Goal: Information Seeking & Learning: Check status

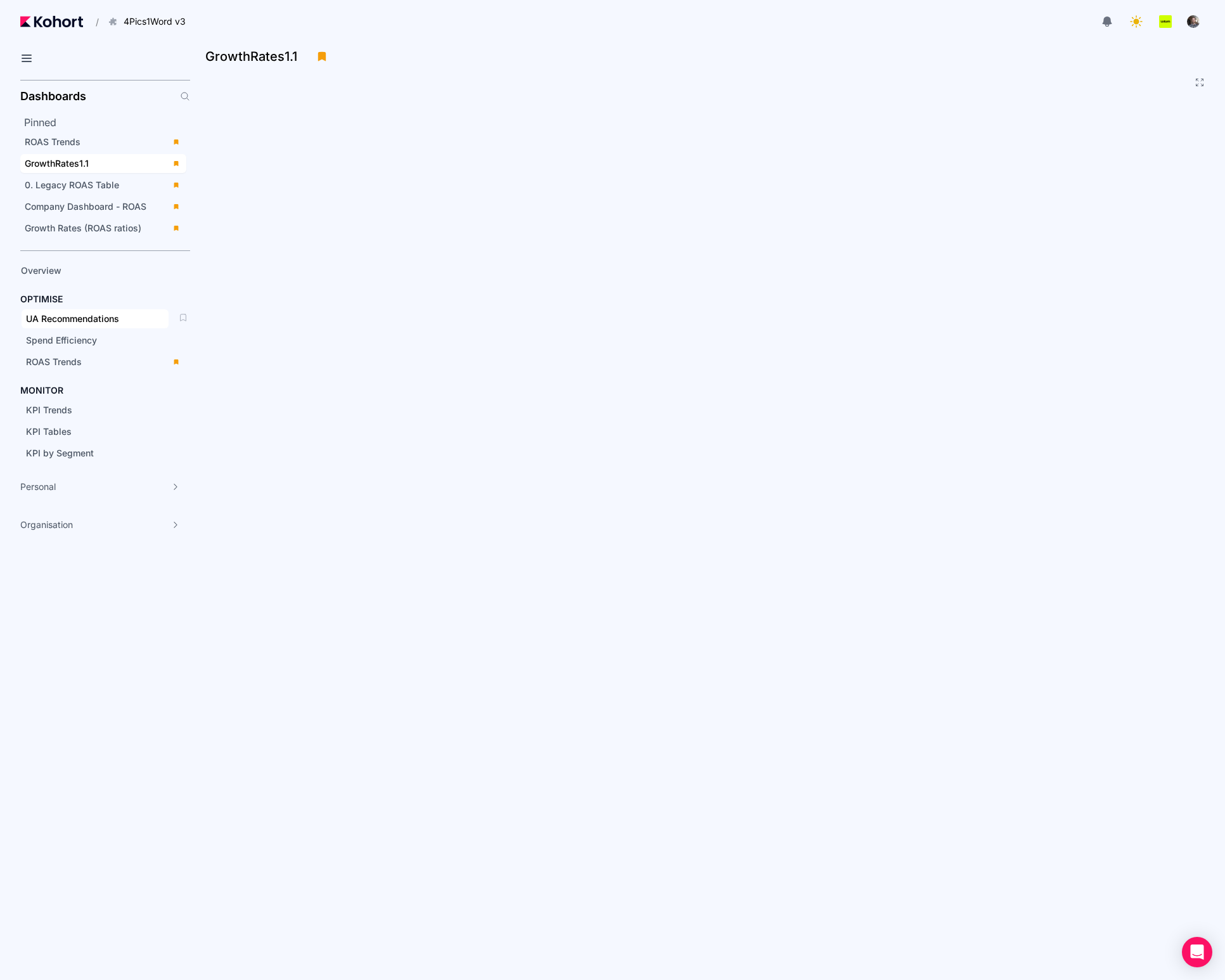
click at [95, 328] on span "UA Recommendations" at bounding box center [95, 318] width 147 height 19
click at [74, 326] on span "UA Recommendations" at bounding box center [95, 318] width 147 height 19
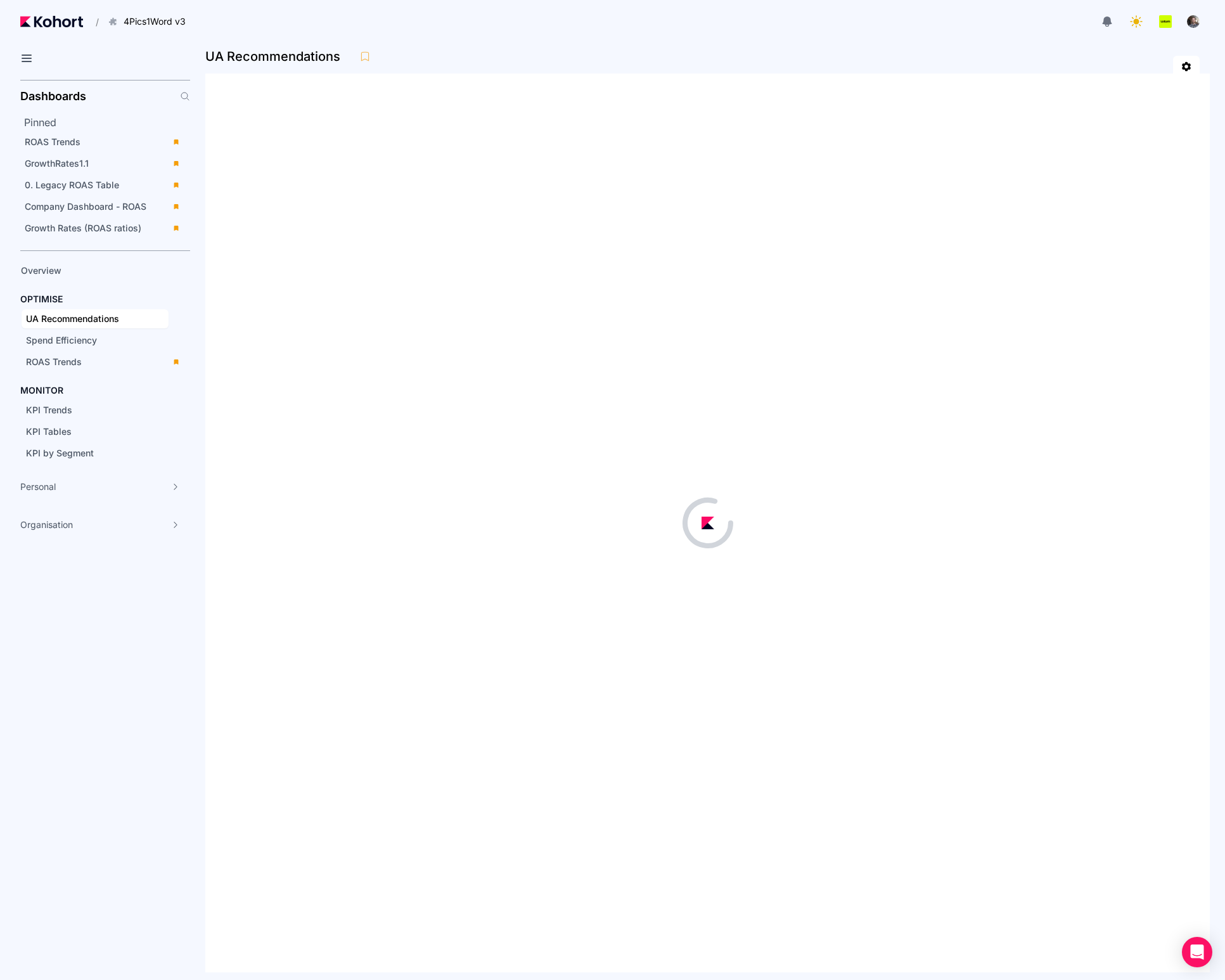
click at [203, 368] on div "UA Recommendations" at bounding box center [707, 512] width 1034 height 933
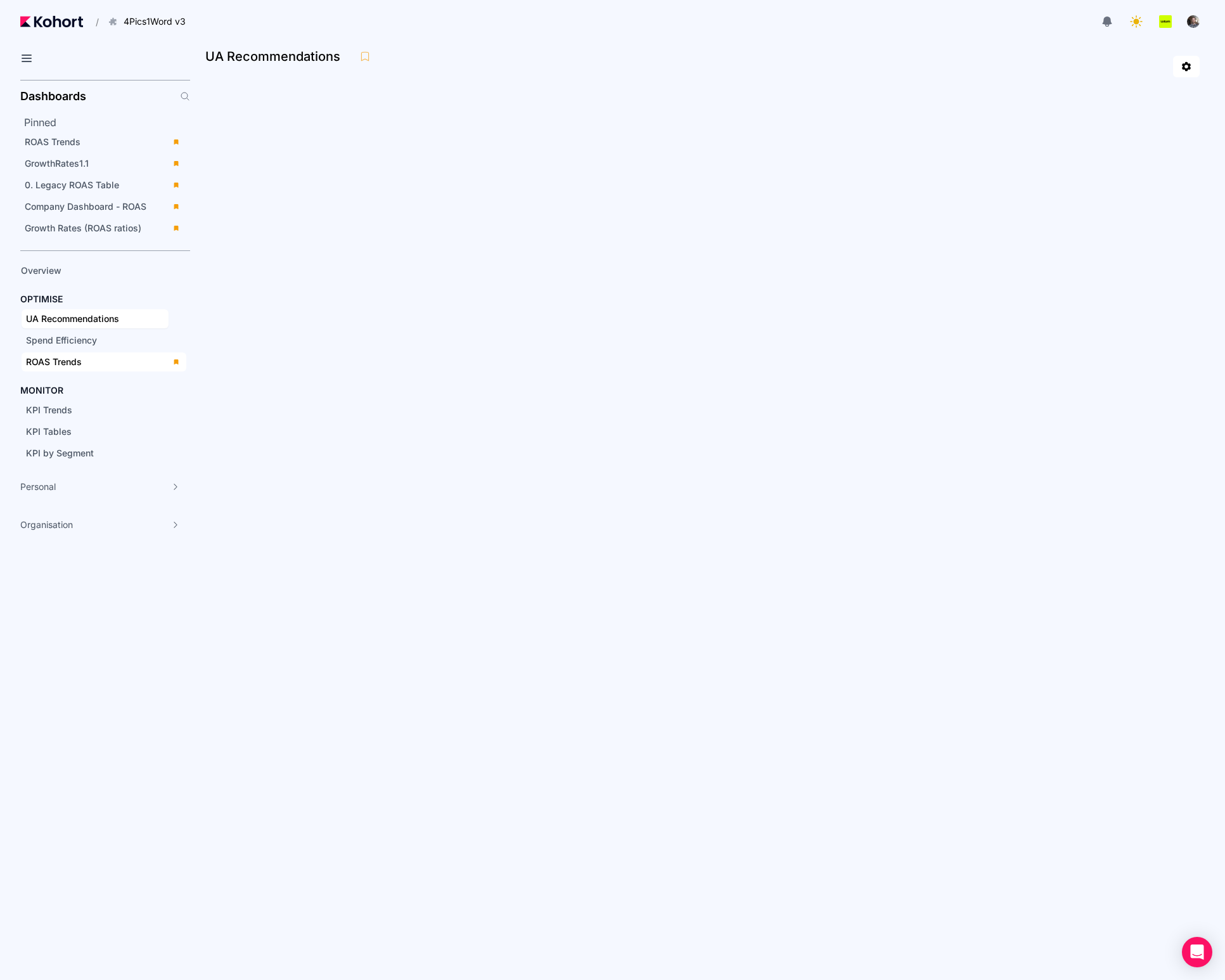
click at [54, 359] on span "ROAS Trends" at bounding box center [53, 361] width 56 height 10
